Goal: Task Accomplishment & Management: Use online tool/utility

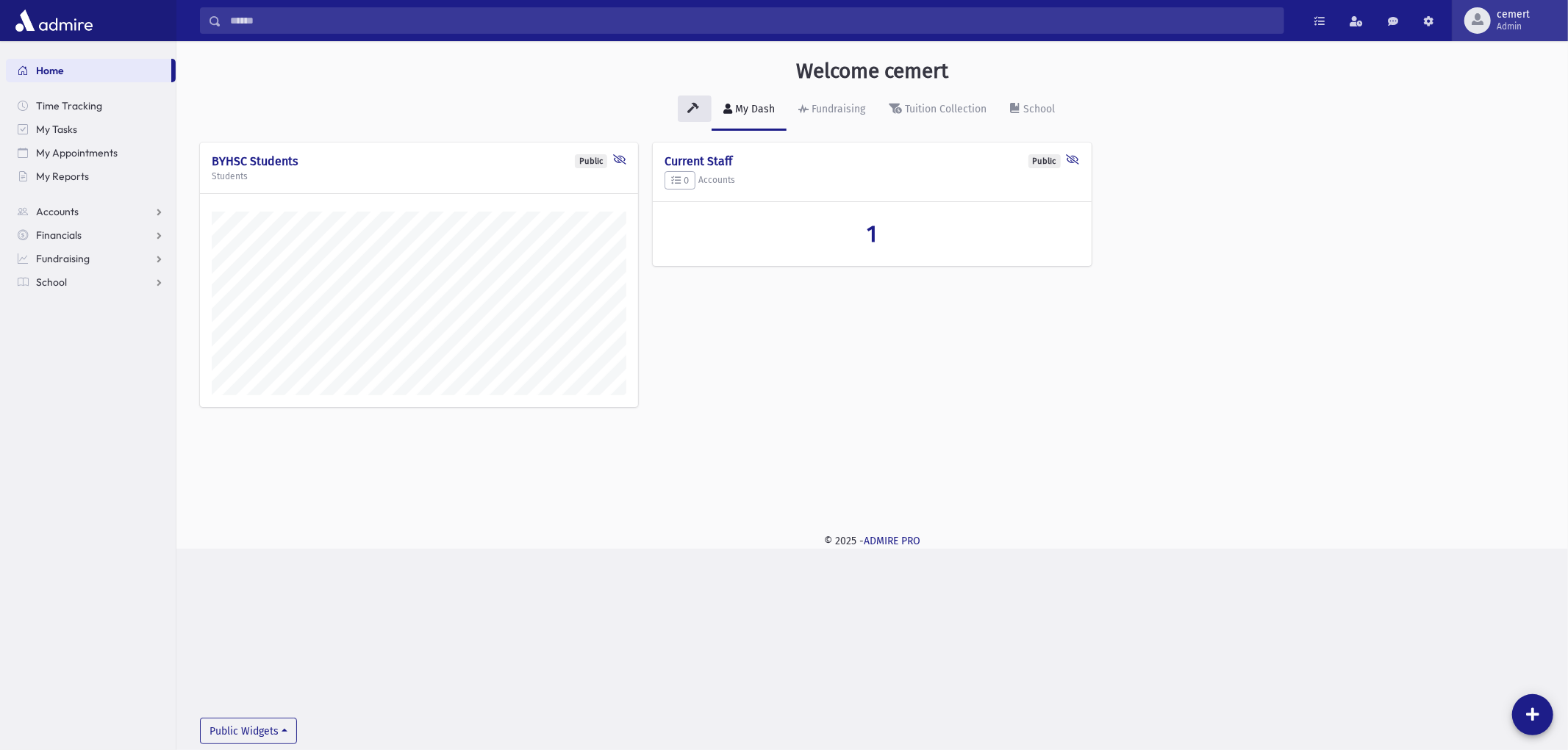
scroll to position [508, 1391]
click at [1487, 20] on div "button" at bounding box center [1477, 21] width 26 height 26
click at [1488, 199] on link "Create Logins" at bounding box center [1505, 189] width 117 height 27
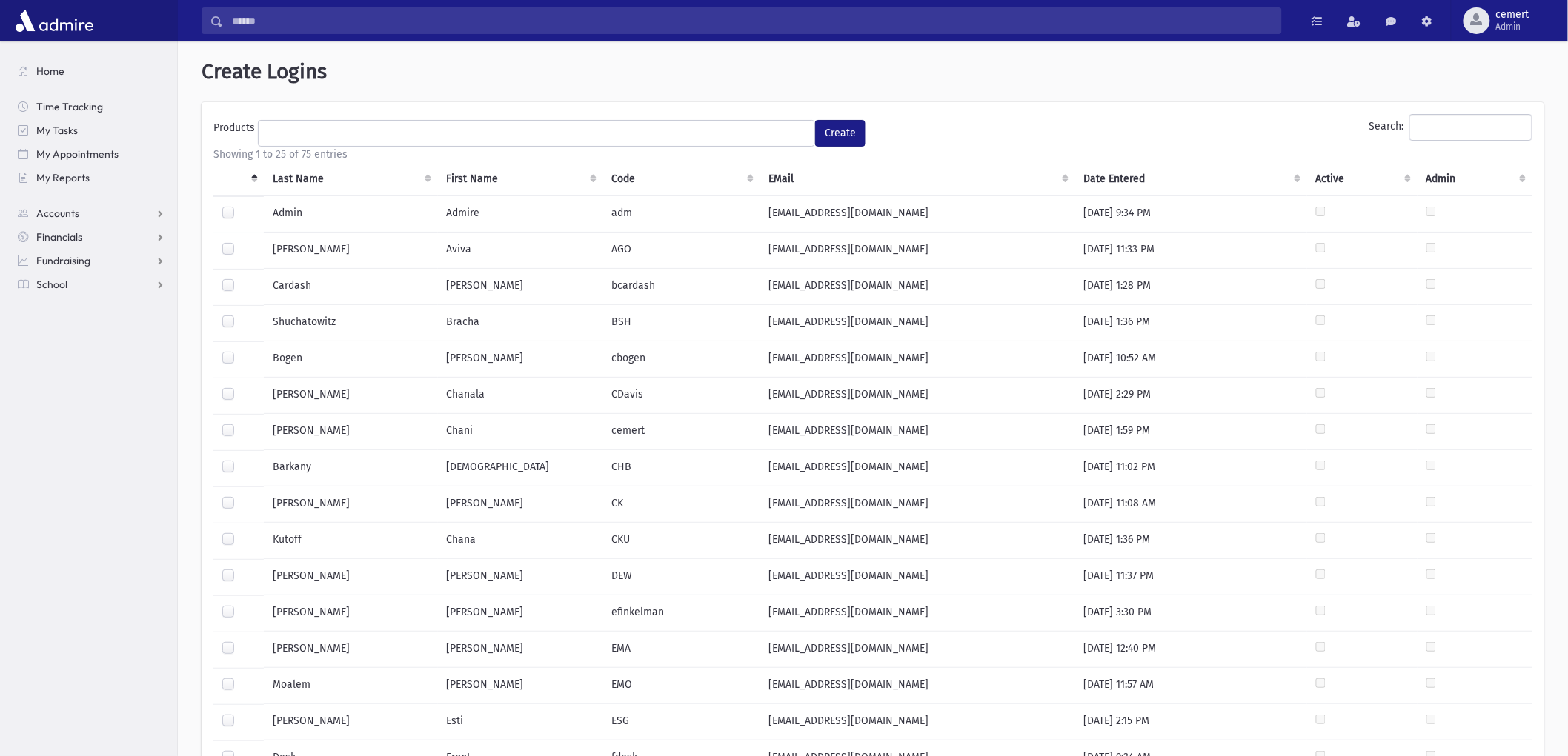
click at [302, 177] on th "Last Name" at bounding box center [351, 179] width 174 height 34
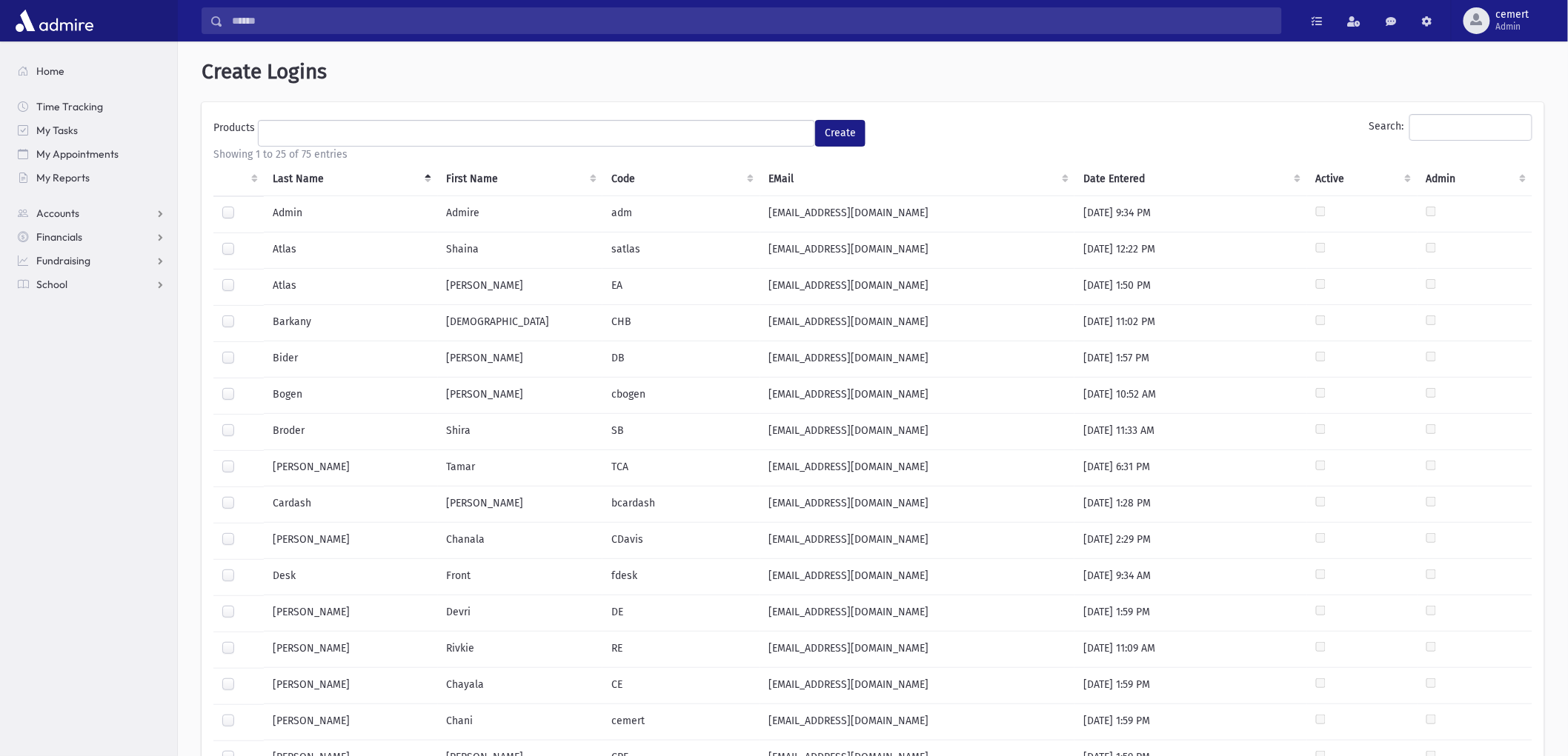
click at [240, 242] on label at bounding box center [240, 242] width 0 height 0
click at [299, 144] on span at bounding box center [536, 133] width 557 height 27
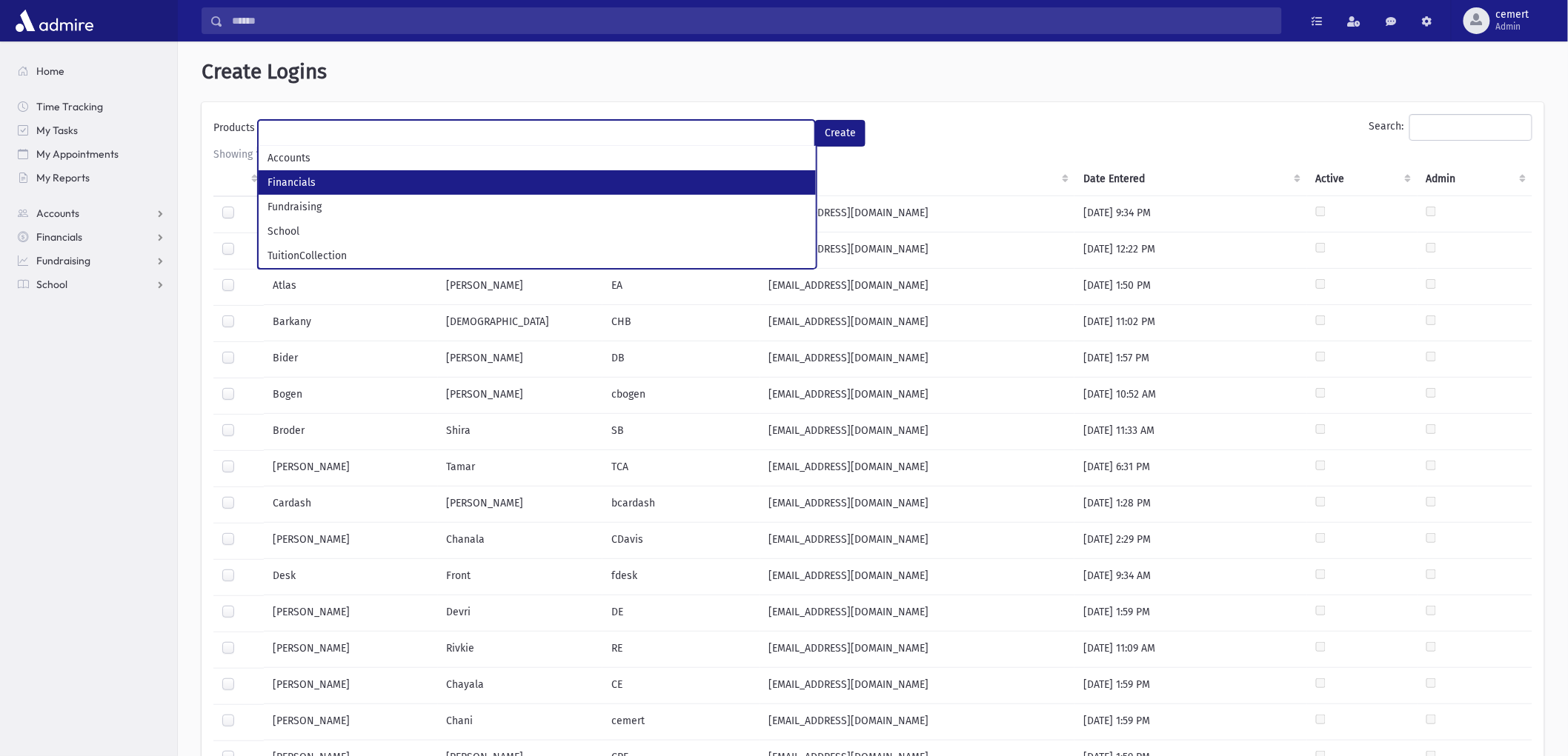
scroll to position [12, 0]
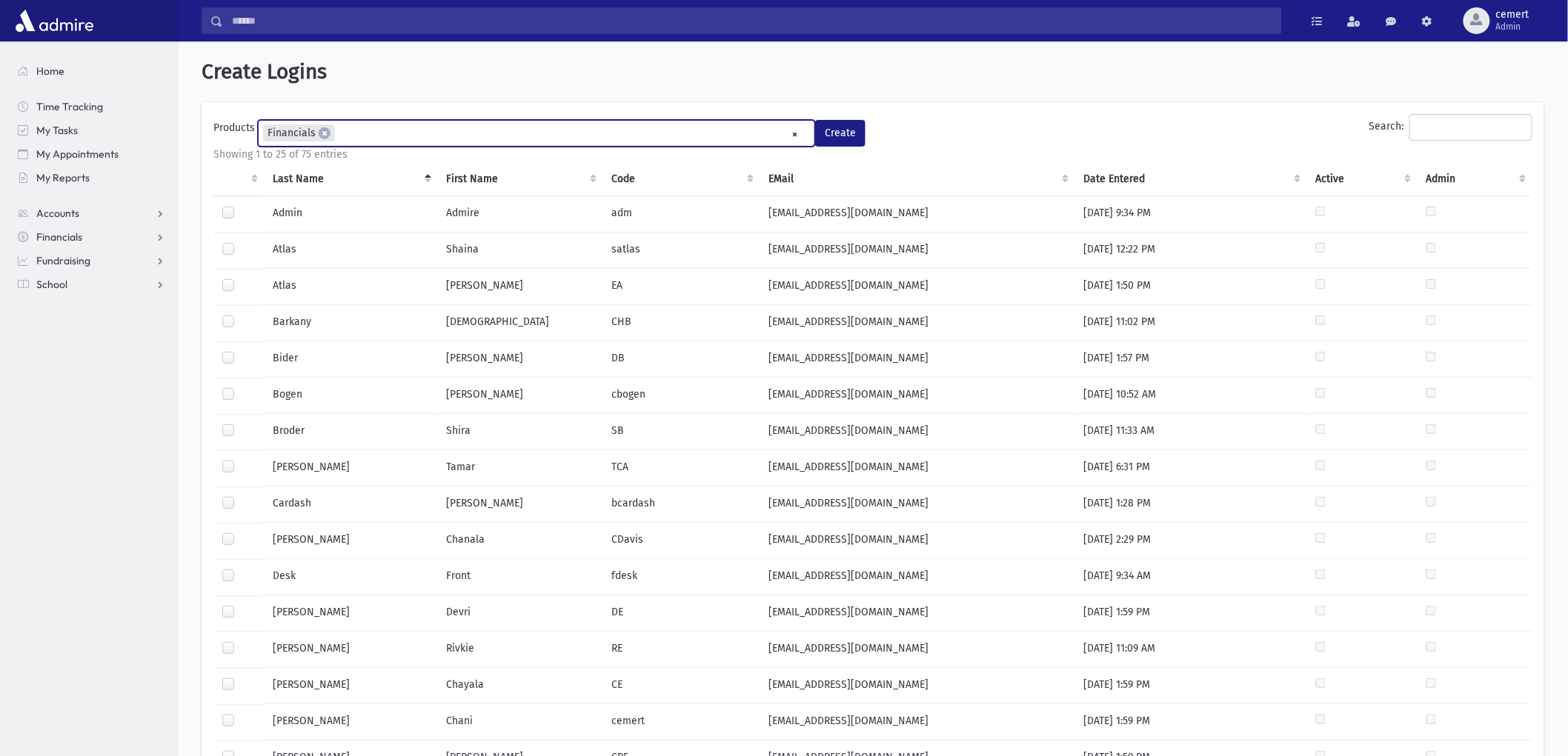
click at [357, 131] on ul "× × Financials" at bounding box center [536, 133] width 556 height 25
click at [319, 137] on span "×" at bounding box center [320, 133] width 11 height 11
select select "*"
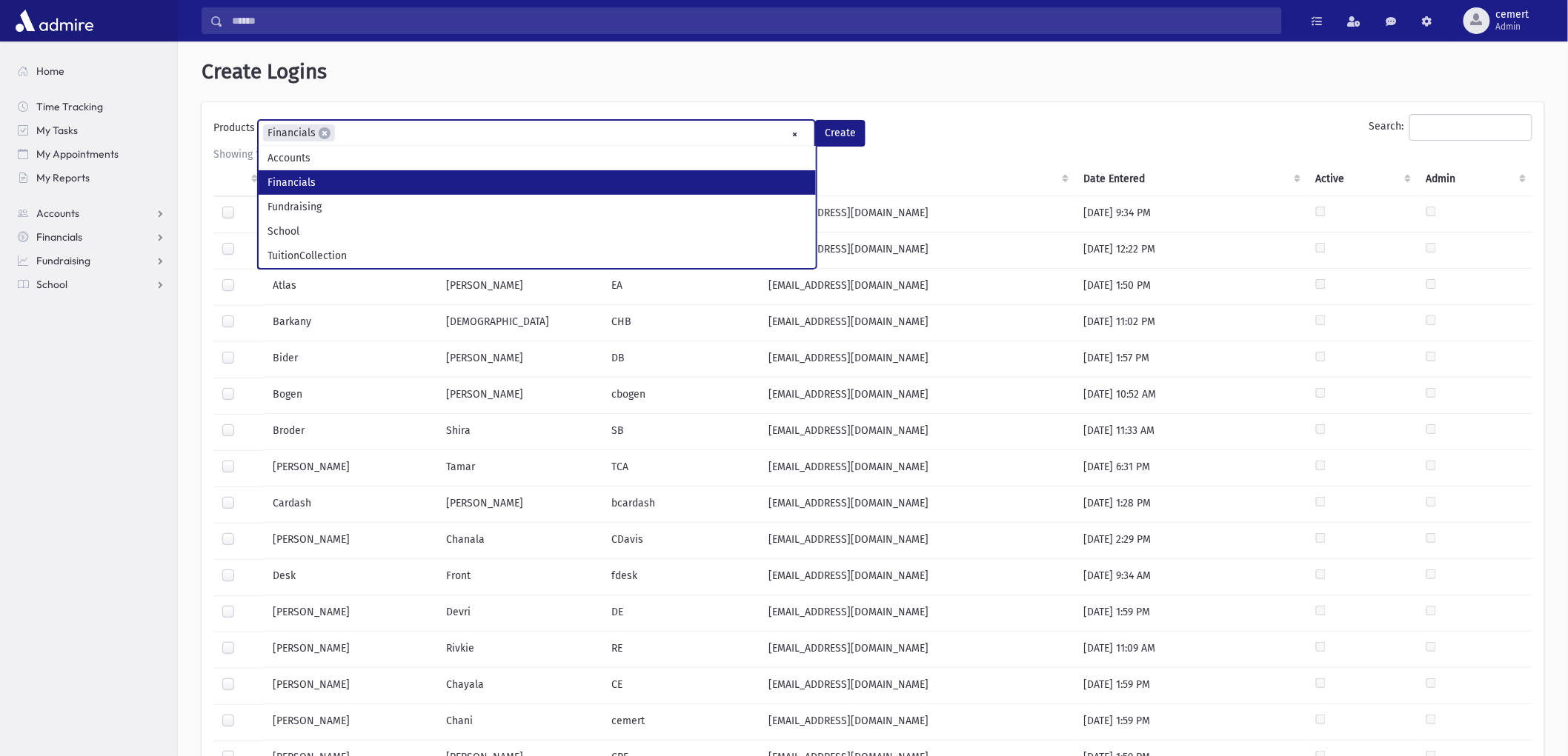
click at [444, 100] on div "**********" at bounding box center [872, 623] width 1390 height 1163
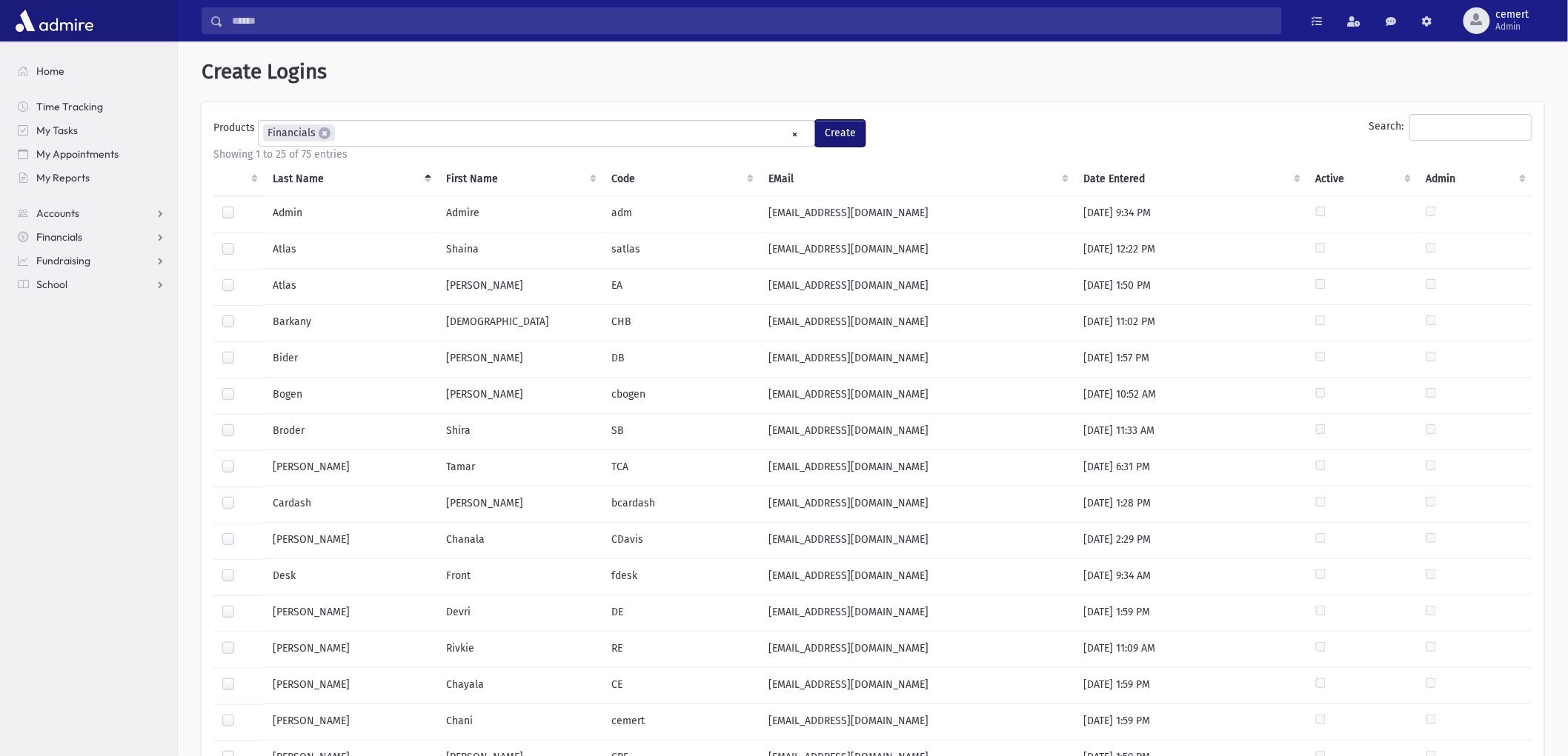
click at [825, 128] on button "Create" at bounding box center [839, 133] width 51 height 27
